Goal: Download file/media

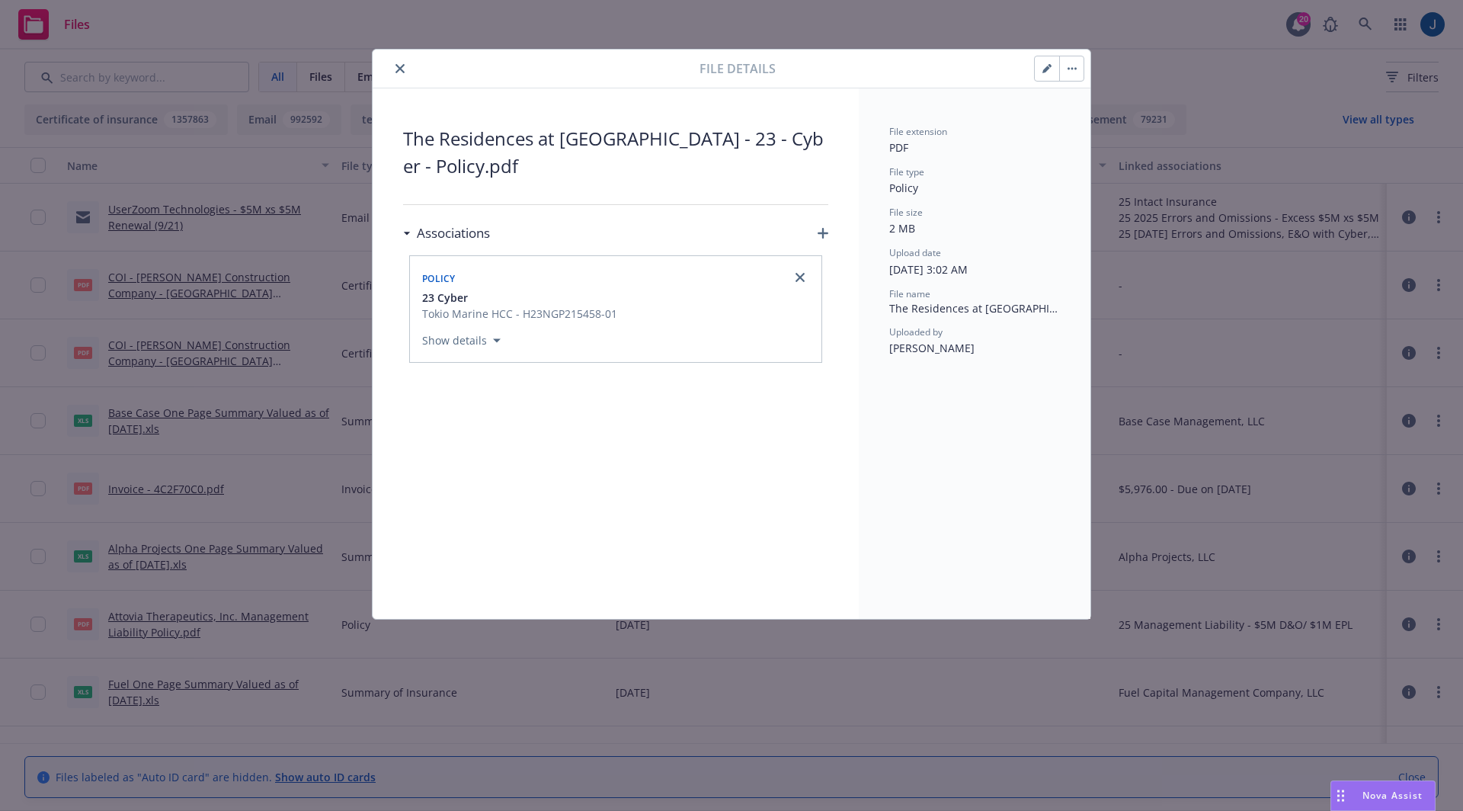
click at [1069, 69] on button "button" at bounding box center [1071, 68] width 24 height 24
click at [1079, 142] on link "Download" at bounding box center [1137, 140] width 152 height 30
click at [402, 69] on icon "close" at bounding box center [400, 68] width 9 height 9
